Goal: Information Seeking & Learning: Learn about a topic

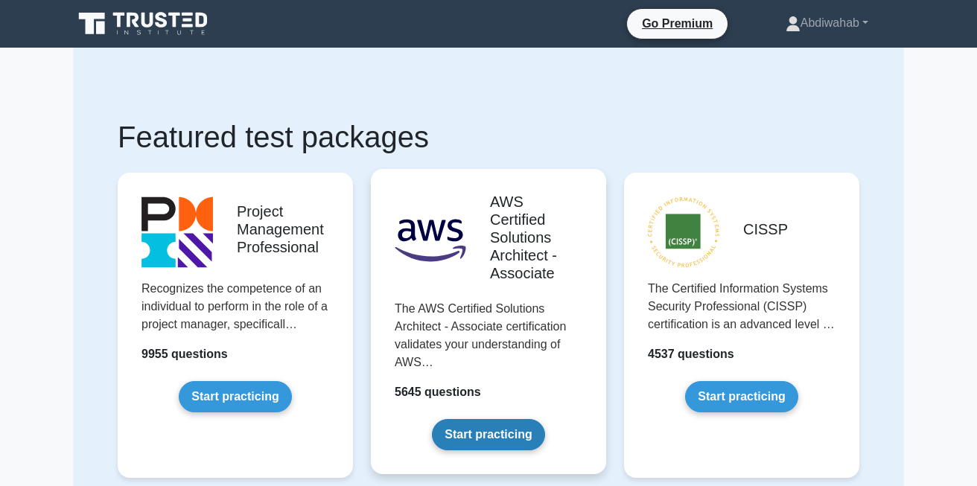
click at [465, 419] on link "Start practicing" at bounding box center [488, 434] width 112 height 31
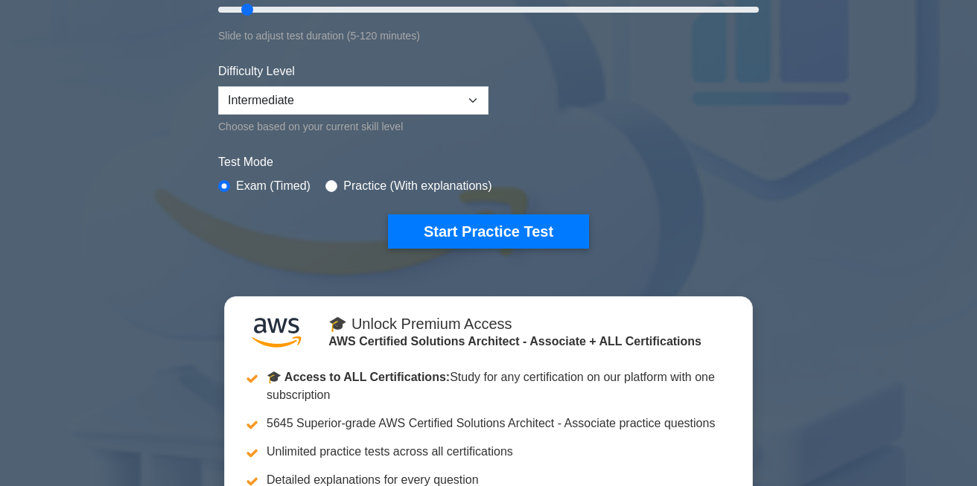
scroll to position [328, 0]
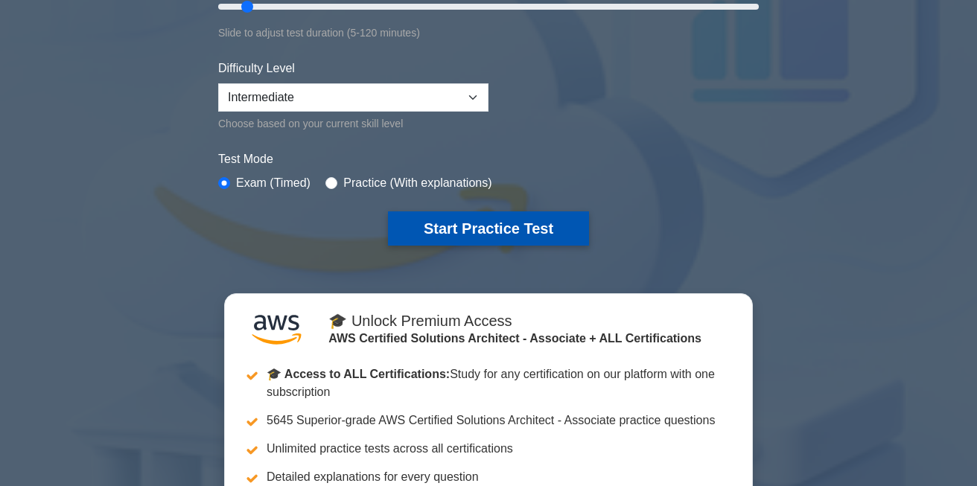
click at [493, 222] on button "Start Practice Test" at bounding box center [488, 229] width 201 height 34
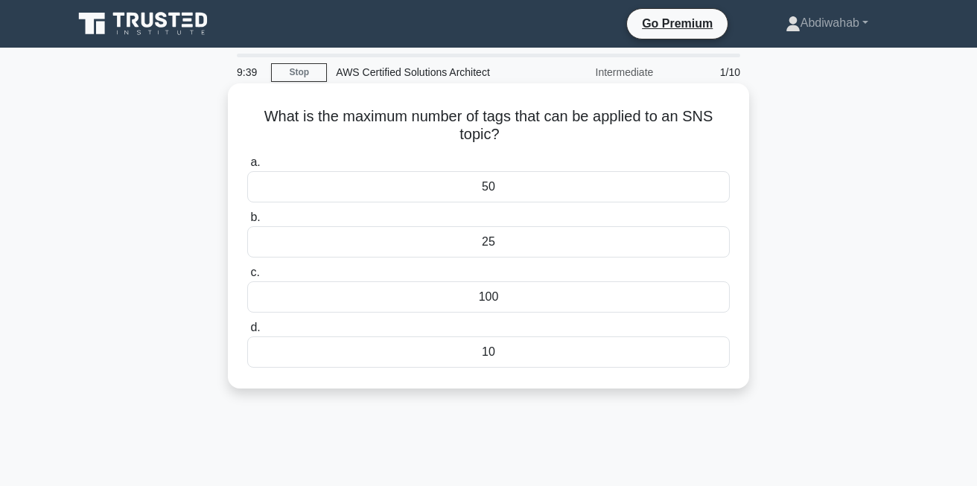
click at [366, 191] on div "50" at bounding box center [488, 186] width 483 height 31
click at [247, 168] on input "a. 50" at bounding box center [247, 163] width 0 height 10
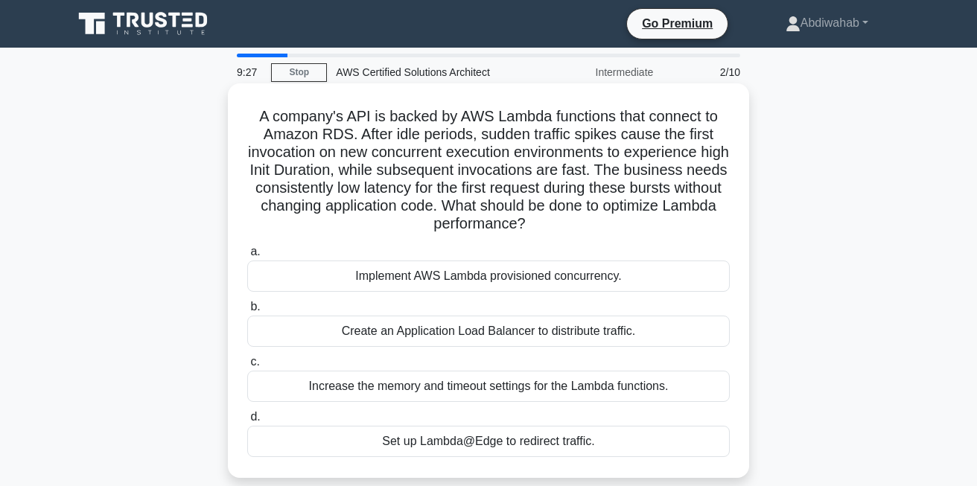
click at [436, 334] on div "Create an Application Load Balancer to distribute traffic." at bounding box center [488, 331] width 483 height 31
click at [247, 312] on input "b. Create an Application Load Balancer to distribute traffic." at bounding box center [247, 307] width 0 height 10
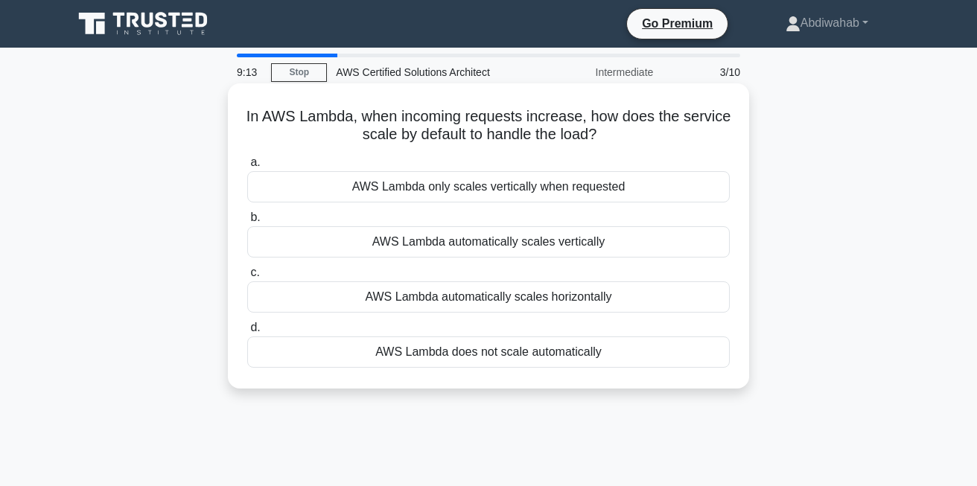
click at [494, 187] on div "AWS Lambda only scales vertically when requested" at bounding box center [488, 186] width 483 height 31
click at [247, 168] on input "a. AWS Lambda only scales vertically when requested" at bounding box center [247, 163] width 0 height 10
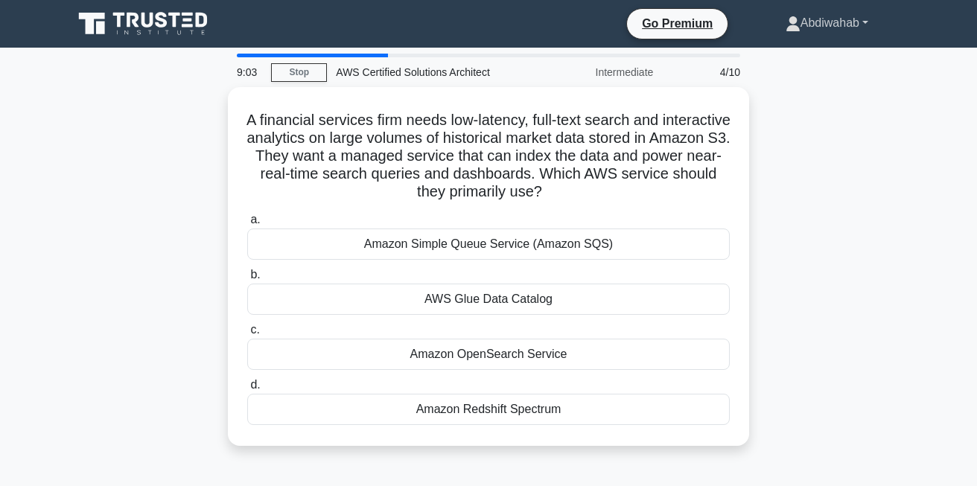
click at [786, 25] on icon at bounding box center [793, 23] width 15 height 15
click at [782, 56] on link "Profile" at bounding box center [810, 58] width 118 height 24
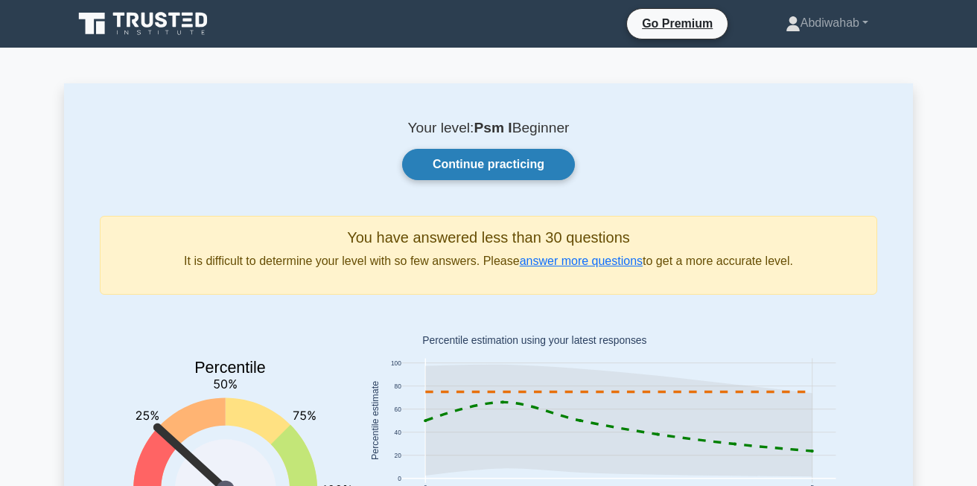
click at [497, 155] on link "Continue practicing" at bounding box center [488, 164] width 173 height 31
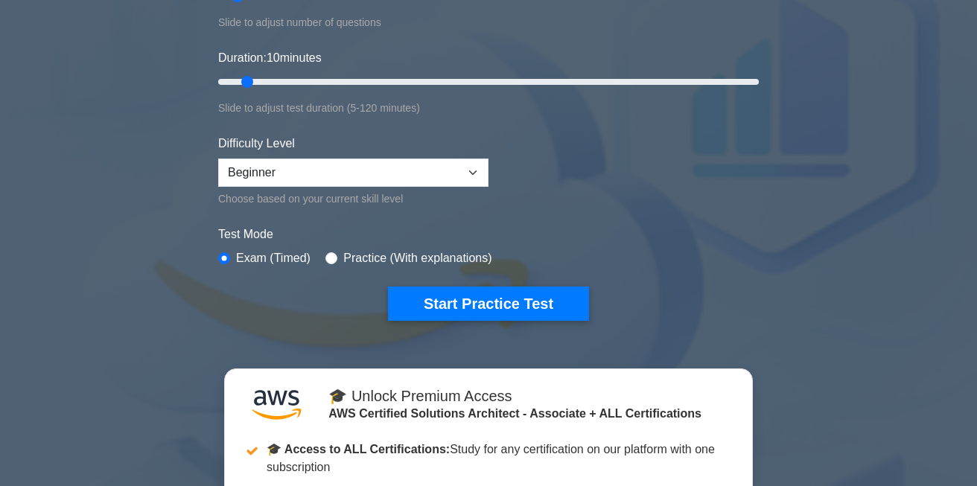
scroll to position [268, 0]
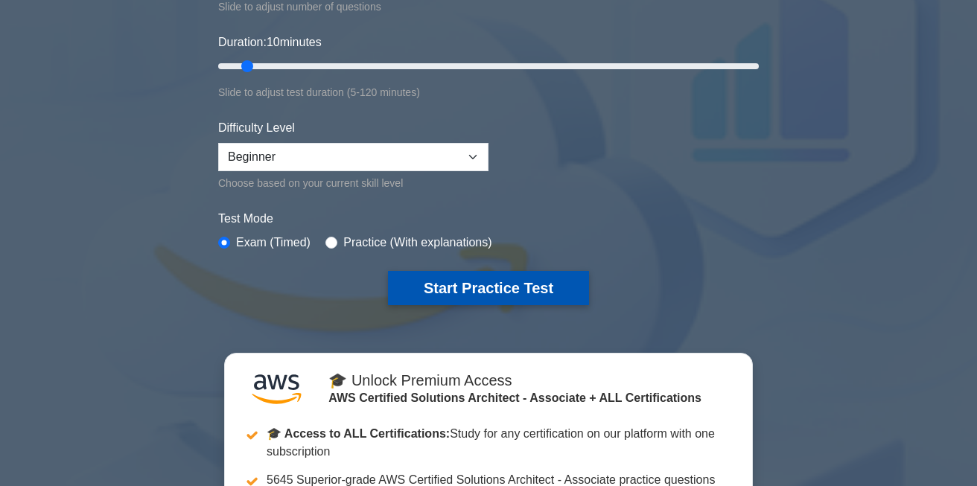
click at [500, 296] on button "Start Practice Test" at bounding box center [488, 288] width 201 height 34
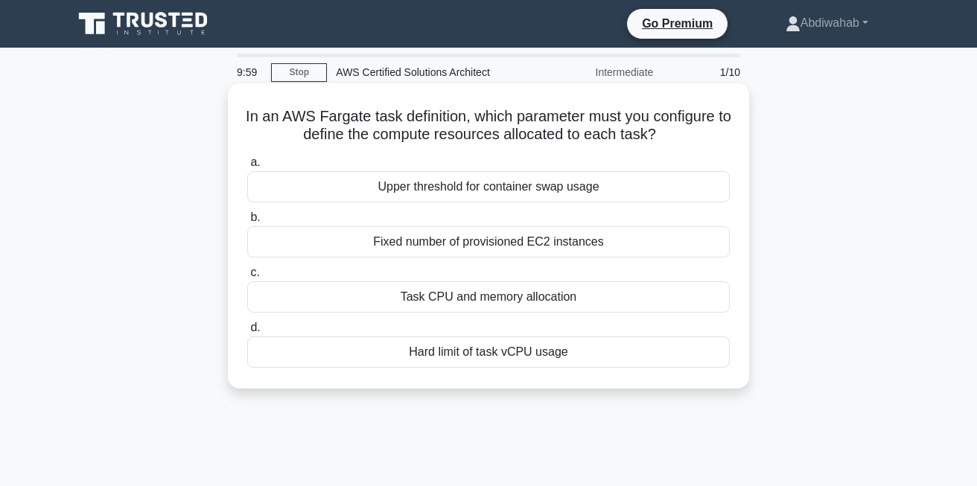
click at [466, 187] on div "Upper threshold for container swap usage" at bounding box center [488, 186] width 483 height 31
click at [247, 168] on input "a. Upper threshold for container swap usage" at bounding box center [247, 163] width 0 height 10
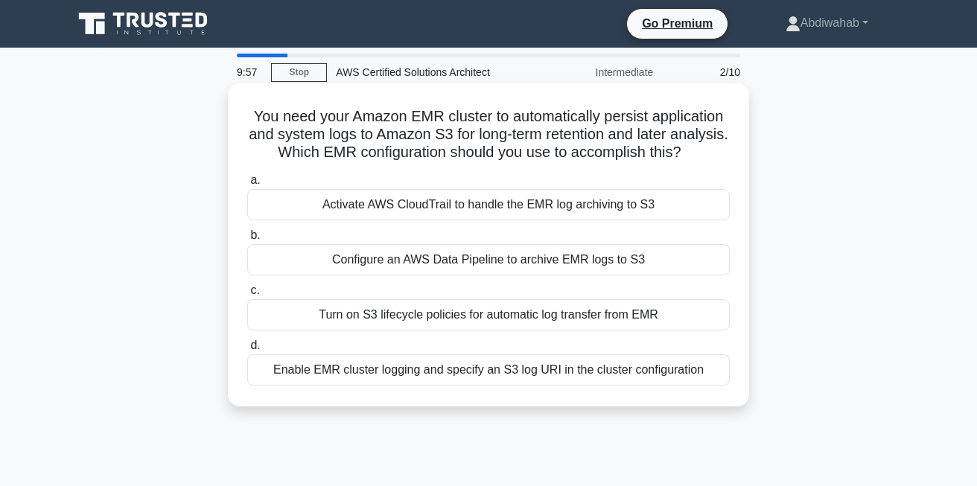
click at [455, 202] on div "Activate AWS CloudTrail to handle the EMR log archiving to S3" at bounding box center [488, 204] width 483 height 31
click at [247, 185] on input "a. Activate AWS CloudTrail to handle the EMR log archiving to S3" at bounding box center [247, 181] width 0 height 10
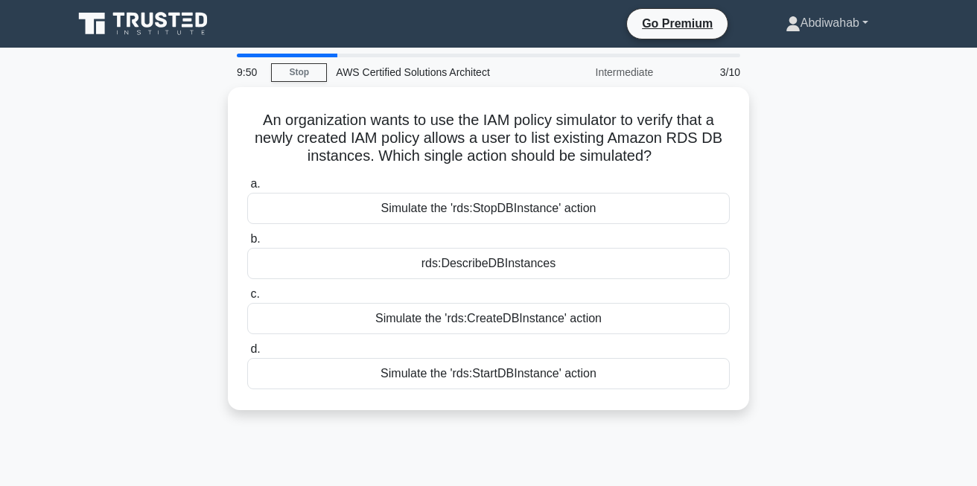
click at [810, 28] on link "Abdiwahab" at bounding box center [827, 23] width 154 height 30
click at [873, 132] on div "An organization wants to use the IAM policy simulator to verify that a newly cr…" at bounding box center [488, 257] width 849 height 341
click at [786, 30] on icon at bounding box center [792, 28] width 13 height 6
click at [783, 64] on link "Profile" at bounding box center [810, 58] width 118 height 24
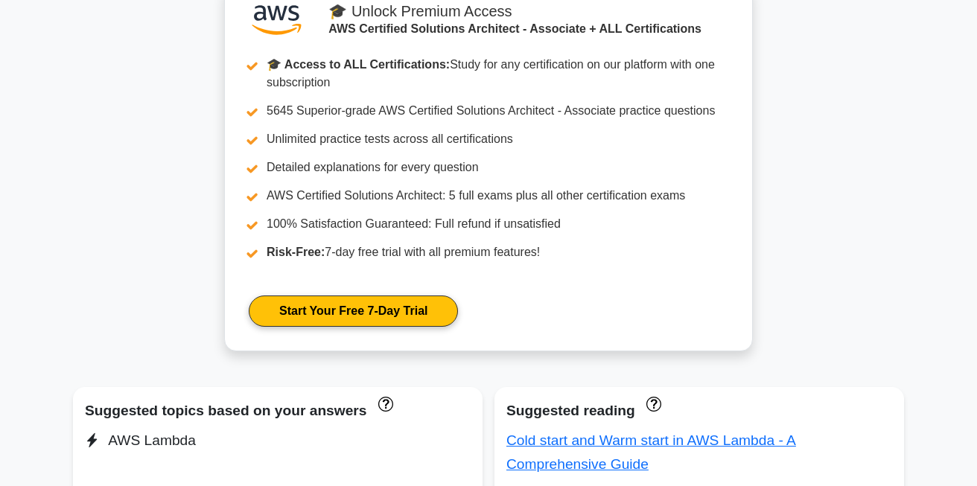
scroll to position [685, 0]
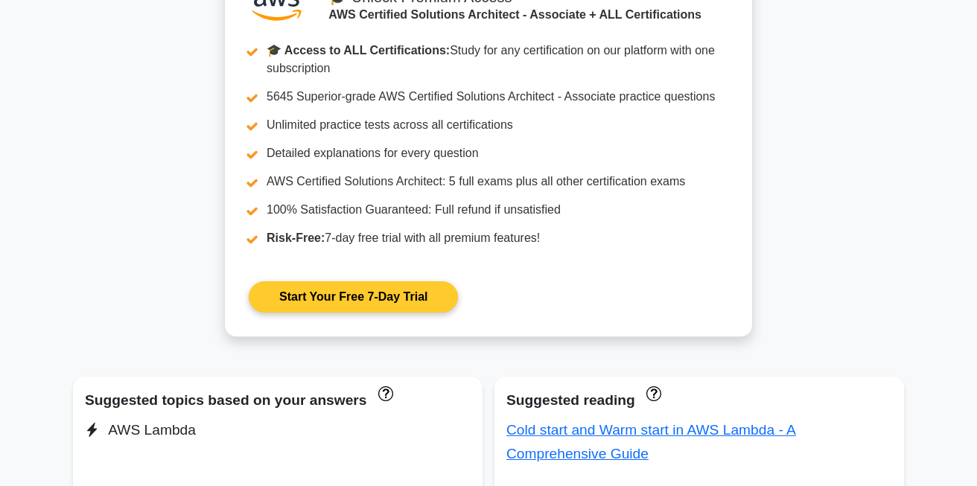
click at [357, 296] on link "Start Your Free 7-Day Trial" at bounding box center [353, 297] width 209 height 31
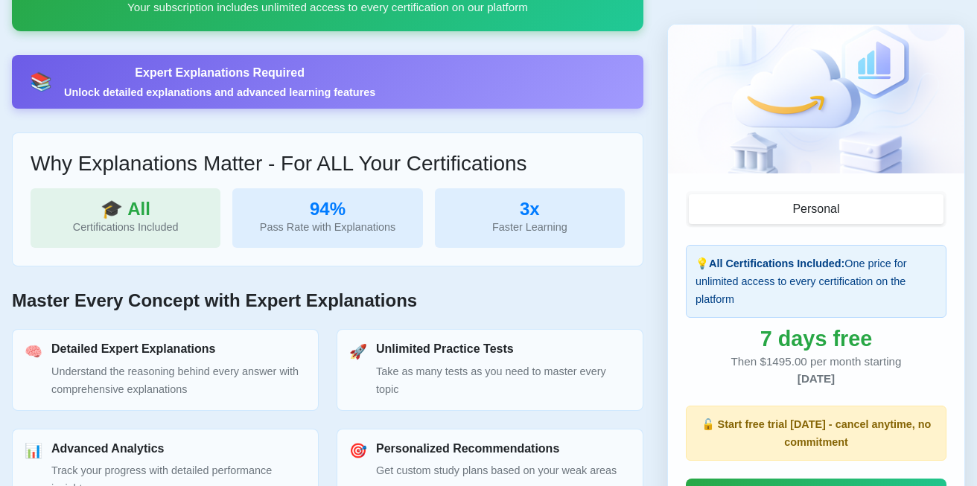
scroll to position [477, 0]
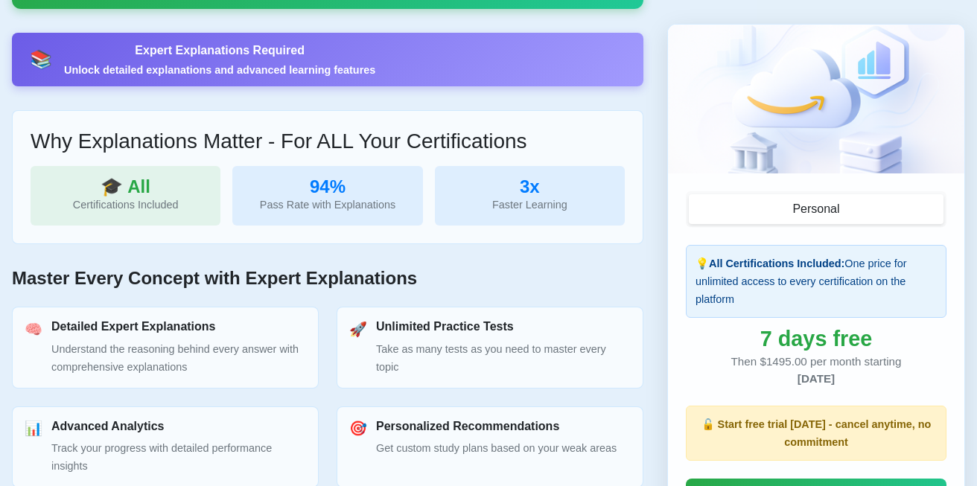
click at [159, 205] on div "Certifications Included" at bounding box center [125, 205] width 166 height 18
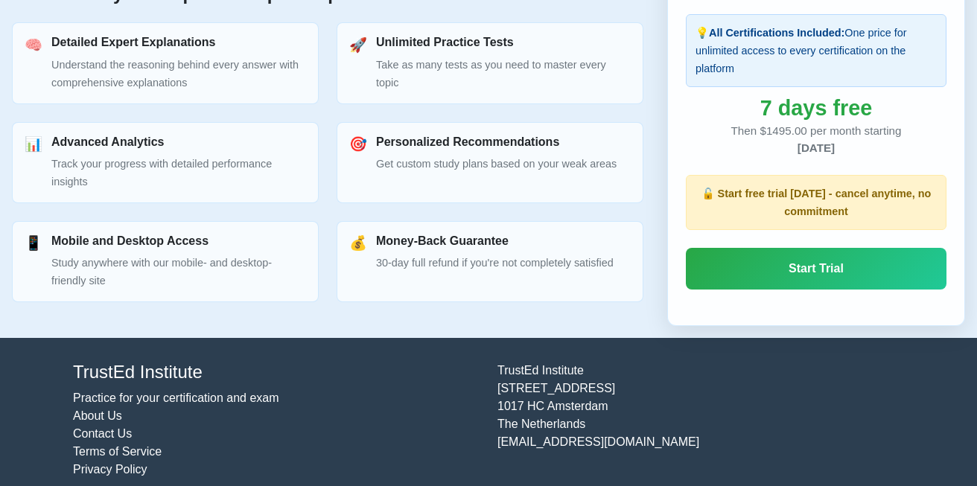
scroll to position [777, 0]
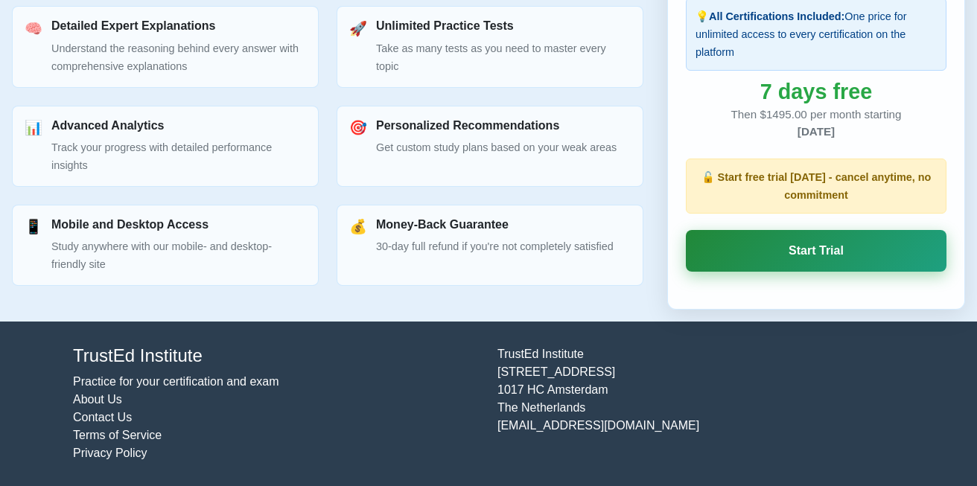
click at [729, 247] on link "Start Trial" at bounding box center [816, 251] width 261 height 42
